Goal: Book appointment/travel/reservation

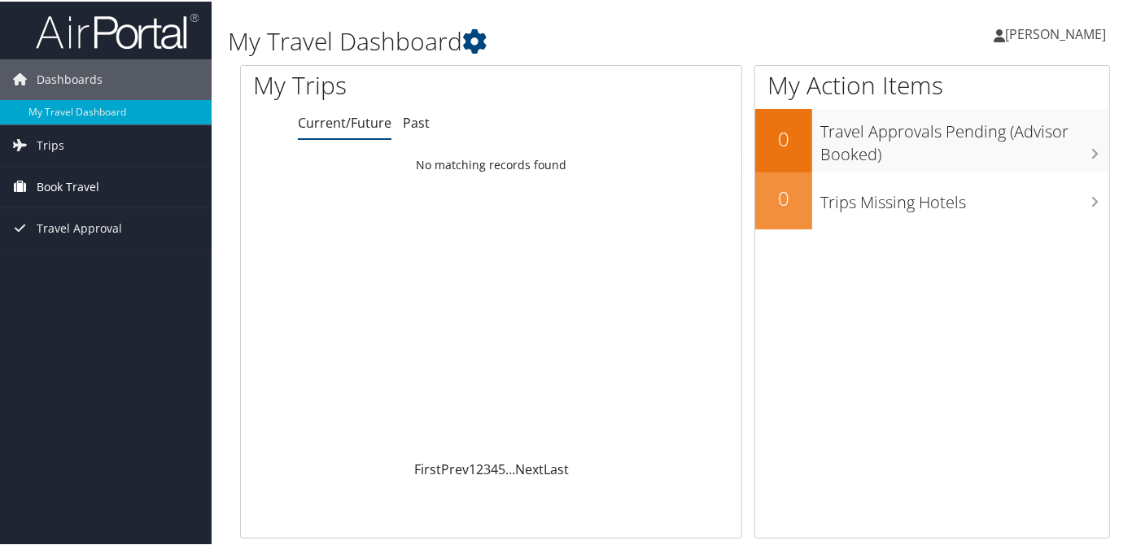
click at [94, 184] on span "Book Travel" at bounding box center [68, 185] width 63 height 41
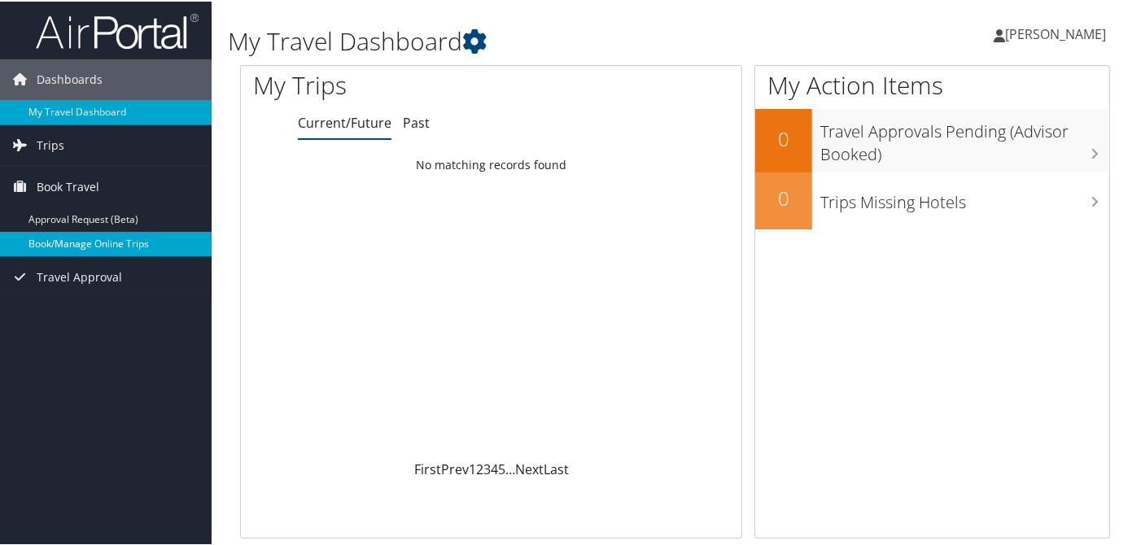
click at [76, 239] on link "Book/Manage Online Trips" at bounding box center [106, 242] width 212 height 24
